Goal: Transaction & Acquisition: Subscribe to service/newsletter

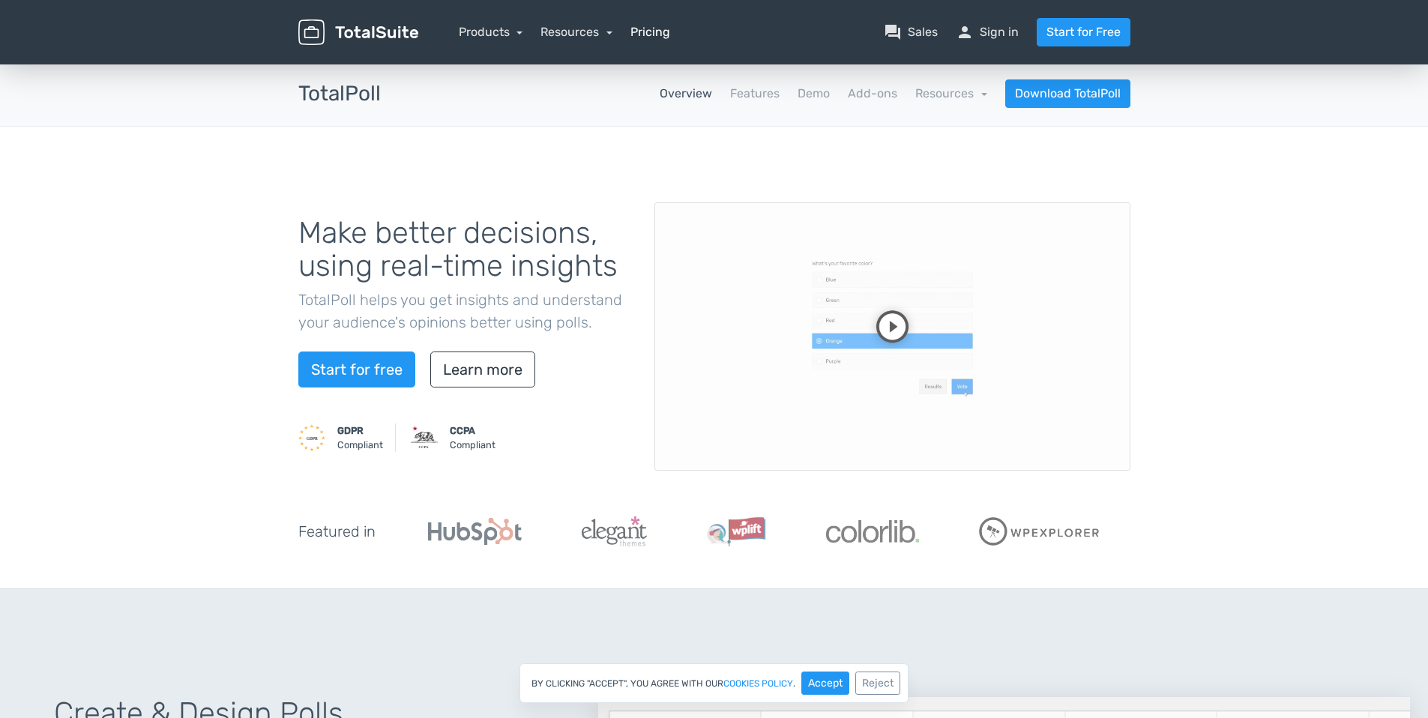
click at [647, 27] on link "Pricing" at bounding box center [650, 32] width 40 height 18
